Goal: Check status

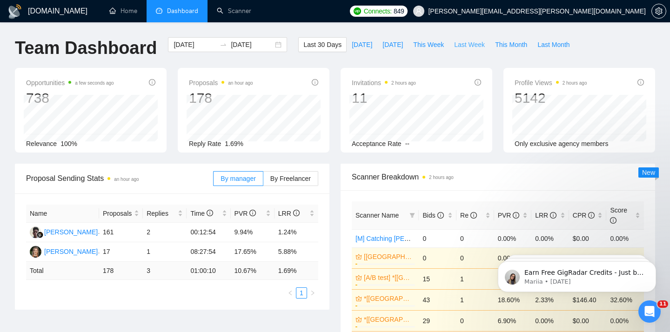
click at [470, 45] on span "Last Week" at bounding box center [469, 45] width 31 height 10
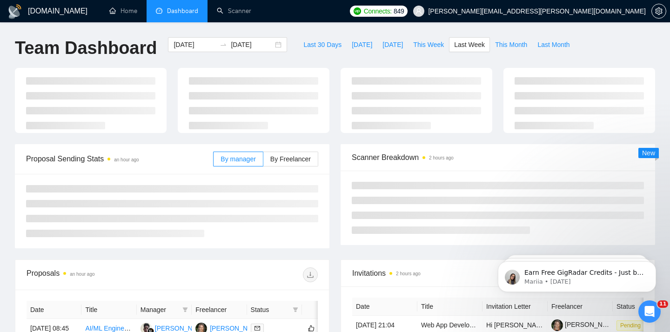
type input "[DATE]"
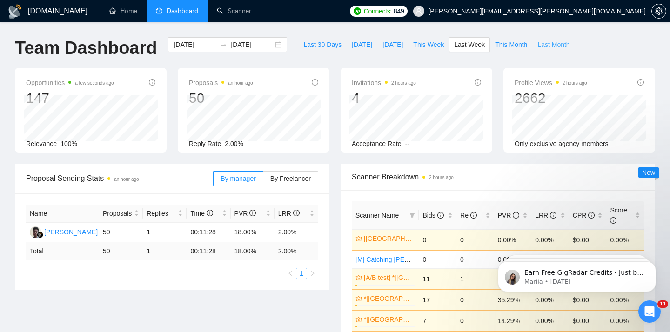
click at [569, 45] on span "Last Month" at bounding box center [554, 45] width 32 height 10
type input "[DATE]"
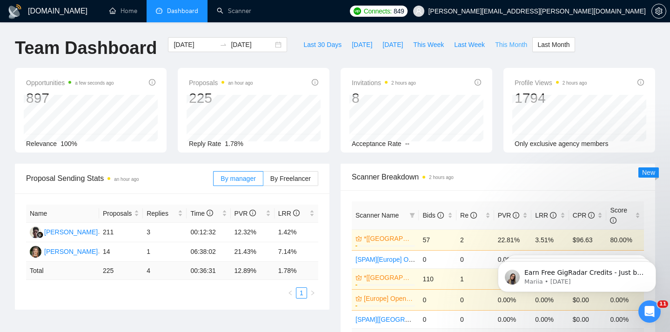
click at [511, 45] on span "This Month" at bounding box center [511, 45] width 32 height 10
type input "[DATE]"
